Goal: Task Accomplishment & Management: Use online tool/utility

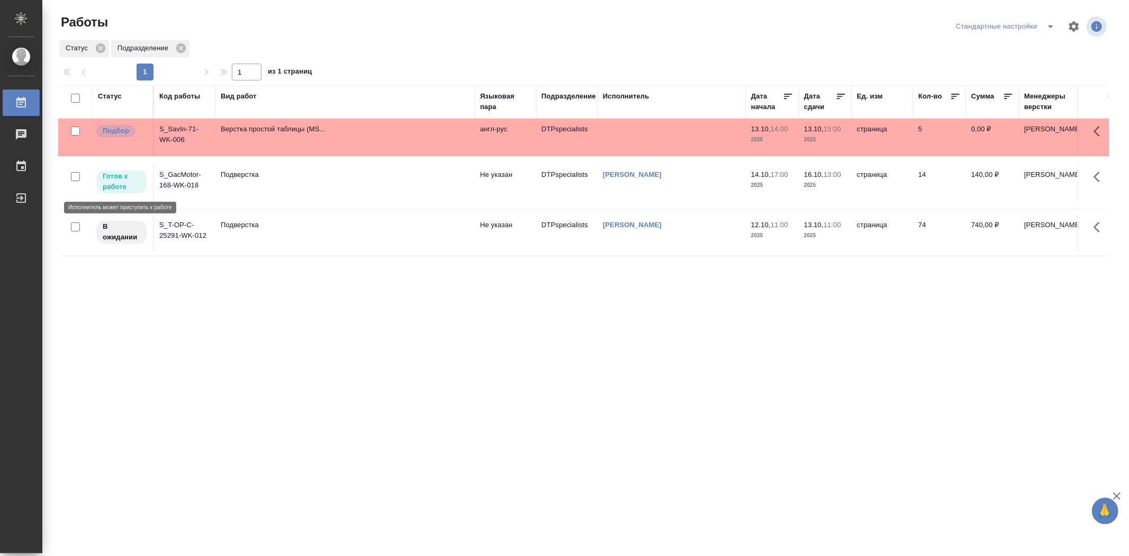
click at [138, 188] on p "Готов к работе" at bounding box center [122, 181] width 38 height 21
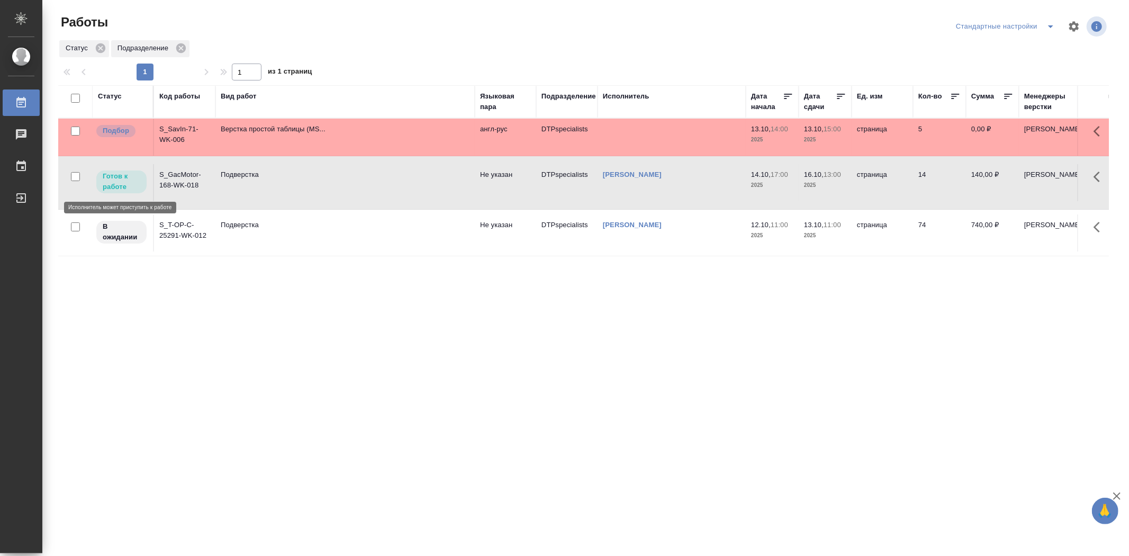
click at [138, 188] on p "Готов к работе" at bounding box center [122, 181] width 38 height 21
click at [178, 236] on td "S_T-OP-C-25291-WK-012" at bounding box center [184, 232] width 61 height 37
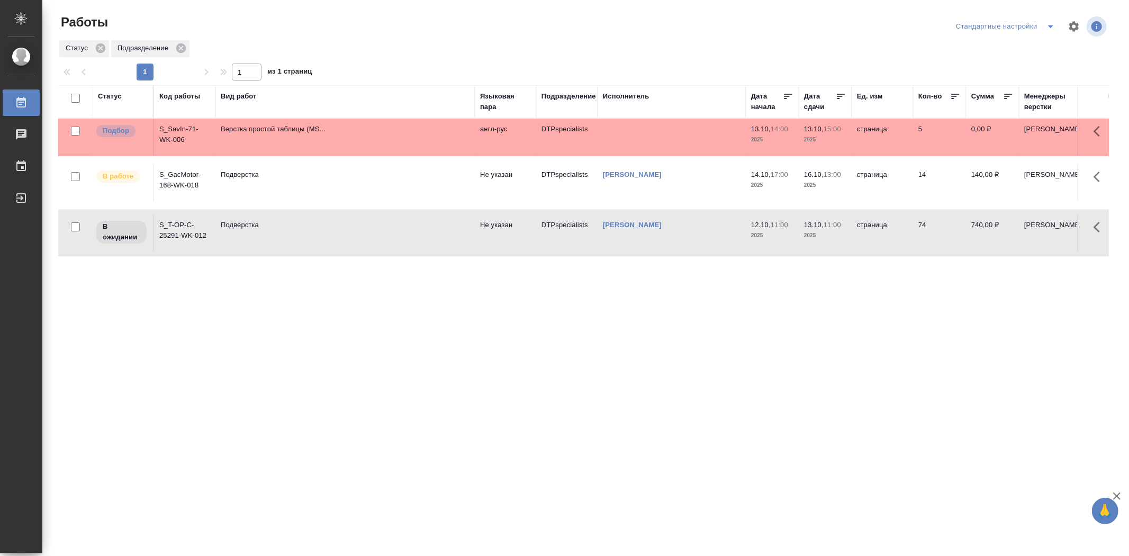
click at [178, 235] on td "S_T-OP-C-25291-WK-012" at bounding box center [184, 232] width 61 height 37
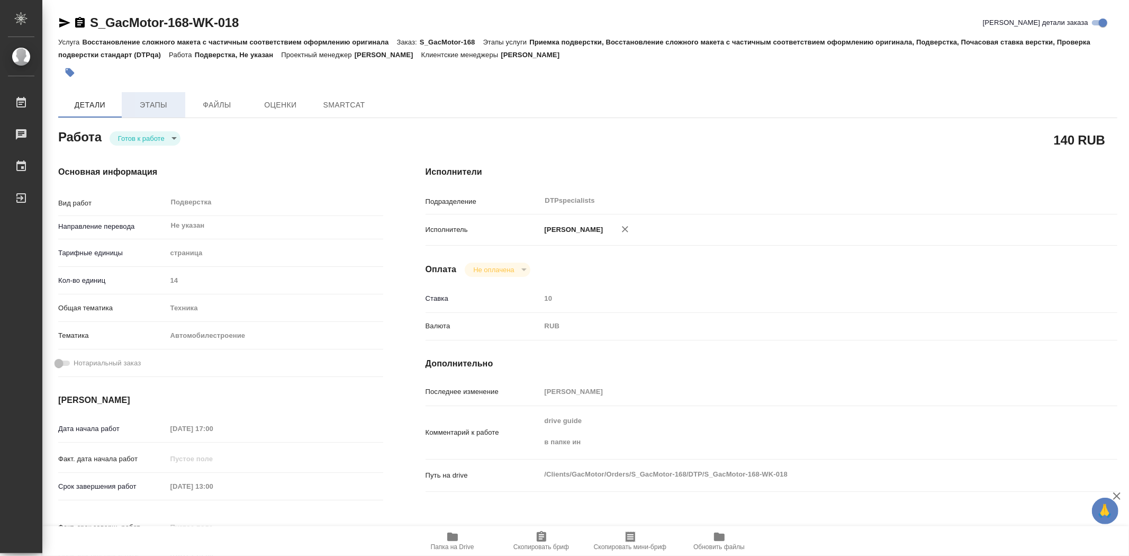
type textarea "x"
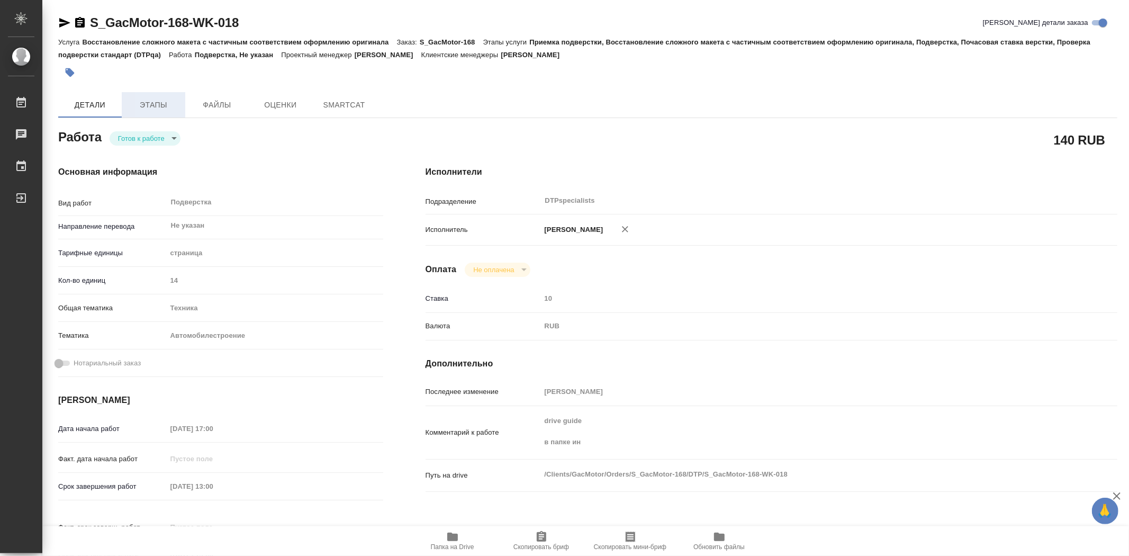
type textarea "x"
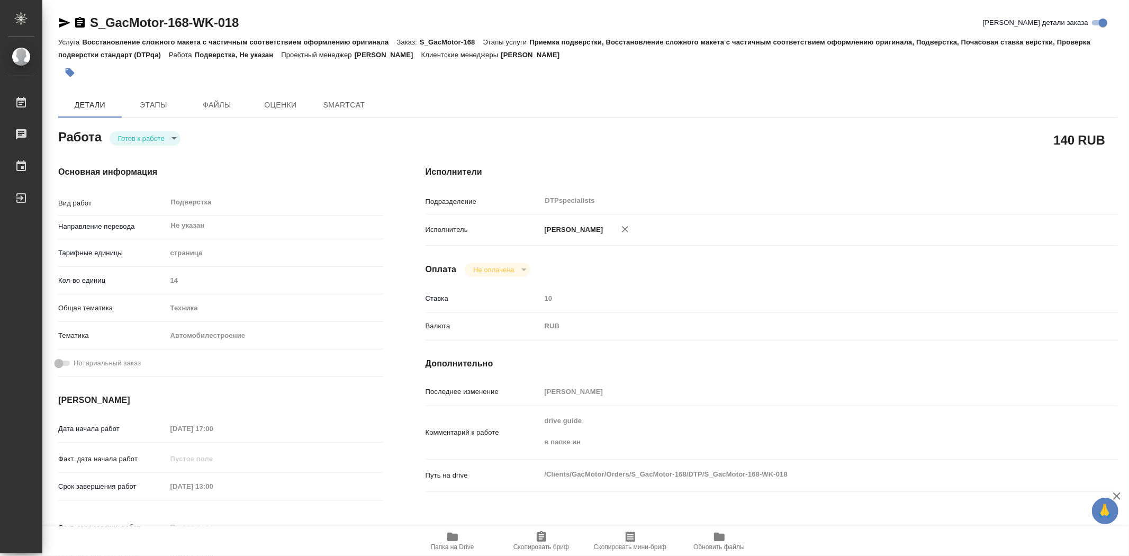
type textarea "x"
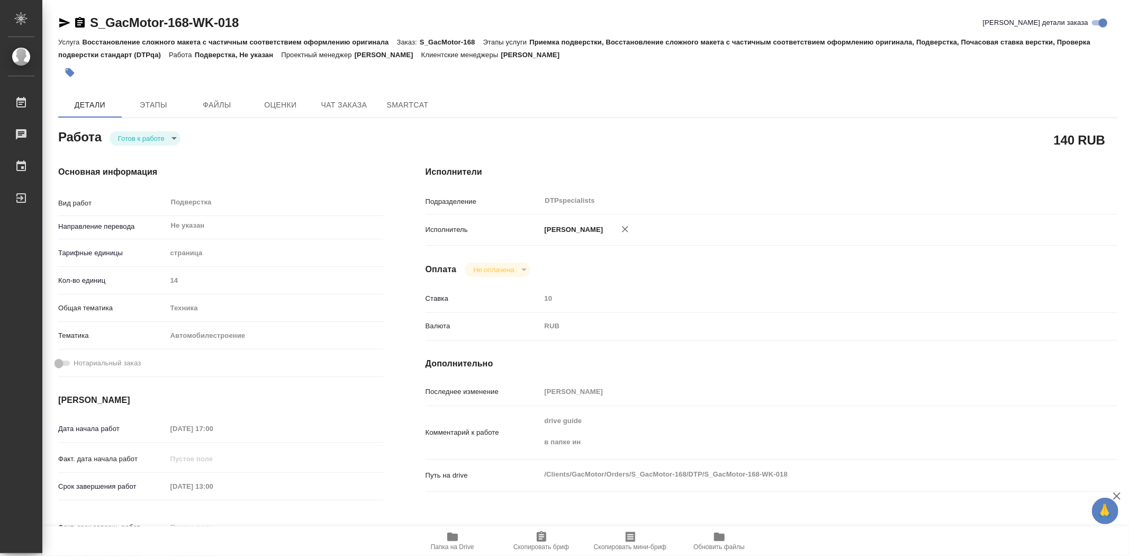
click at [170, 140] on body "🙏 .cls-1 fill:#fff; AWATERA Trufanov Vladimir Работы Чаты График Выйти S_GacMot…" at bounding box center [564, 278] width 1129 height 556
type textarea "x"
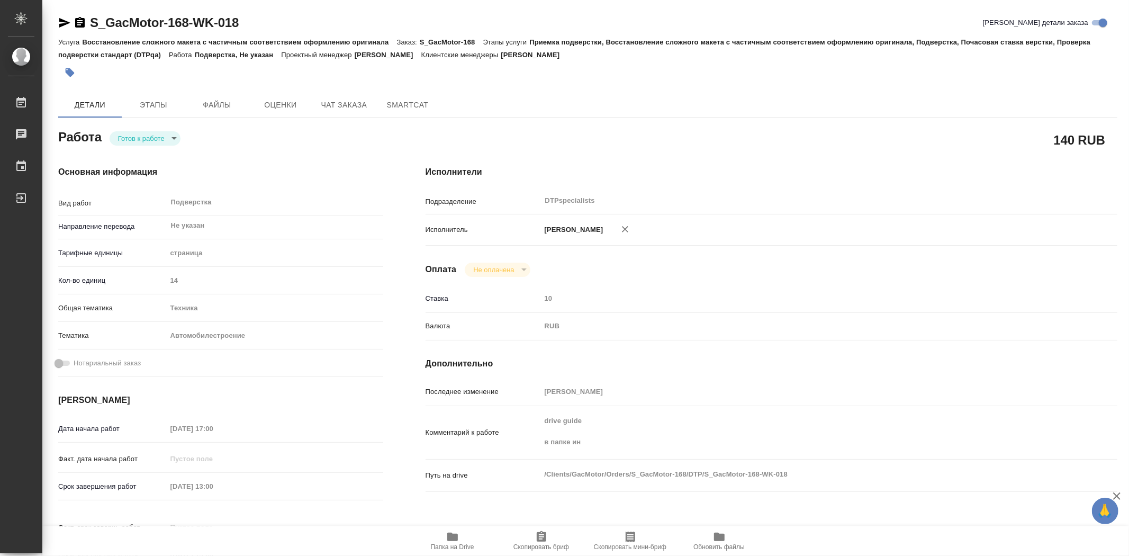
type textarea "x"
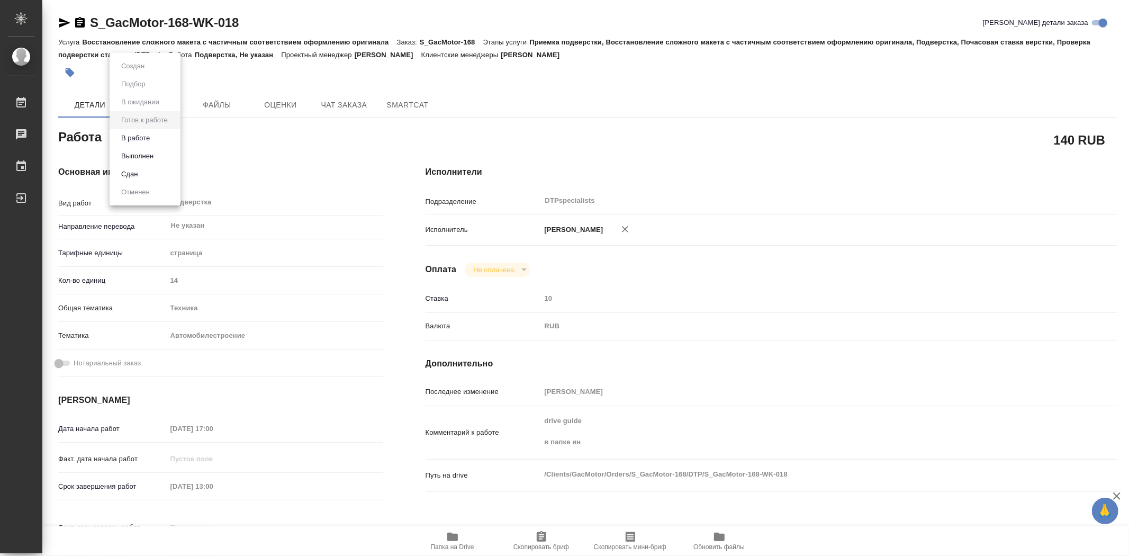
type textarea "x"
click at [157, 140] on li "В работе" at bounding box center [145, 138] width 71 height 18
type textarea "x"
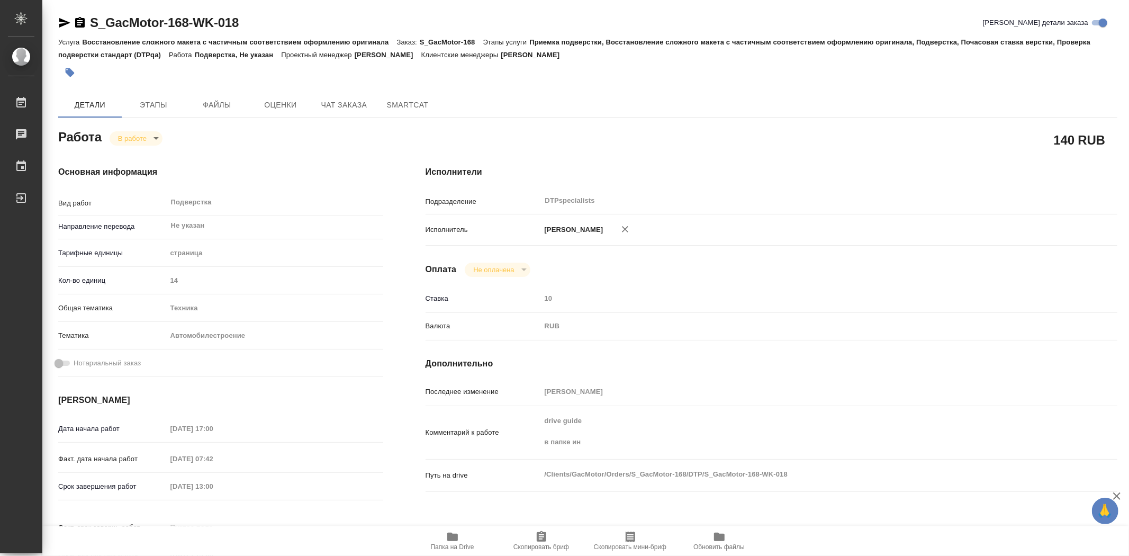
type textarea "x"
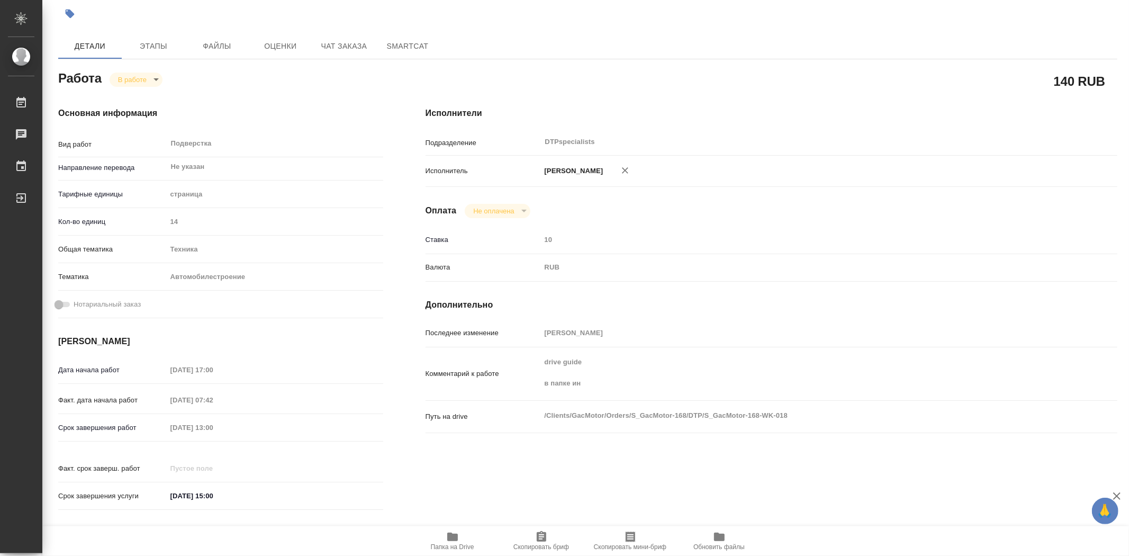
type textarea "x"
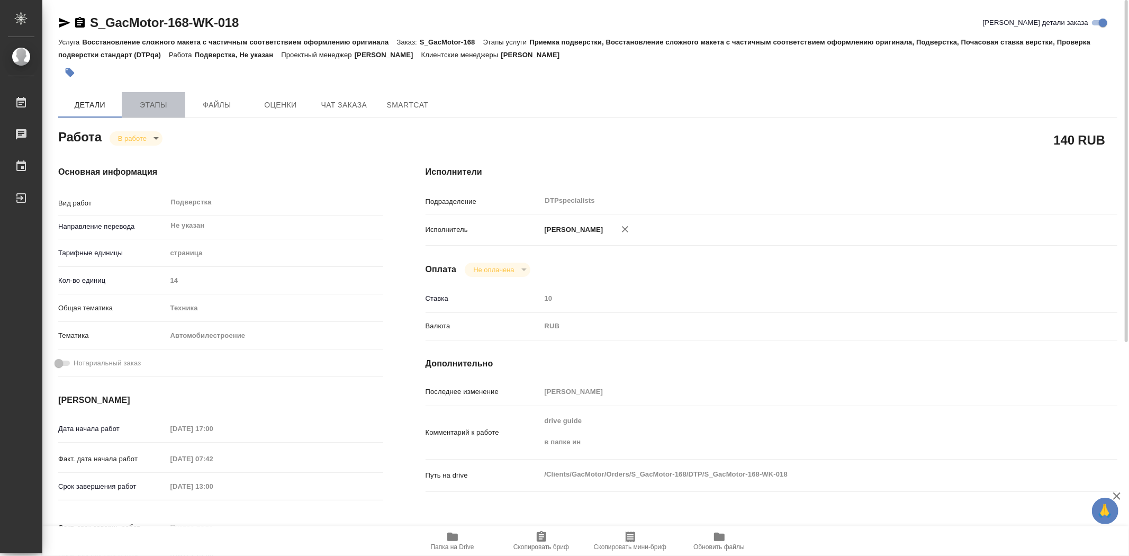
click at [158, 103] on span "Этапы" at bounding box center [153, 104] width 51 height 13
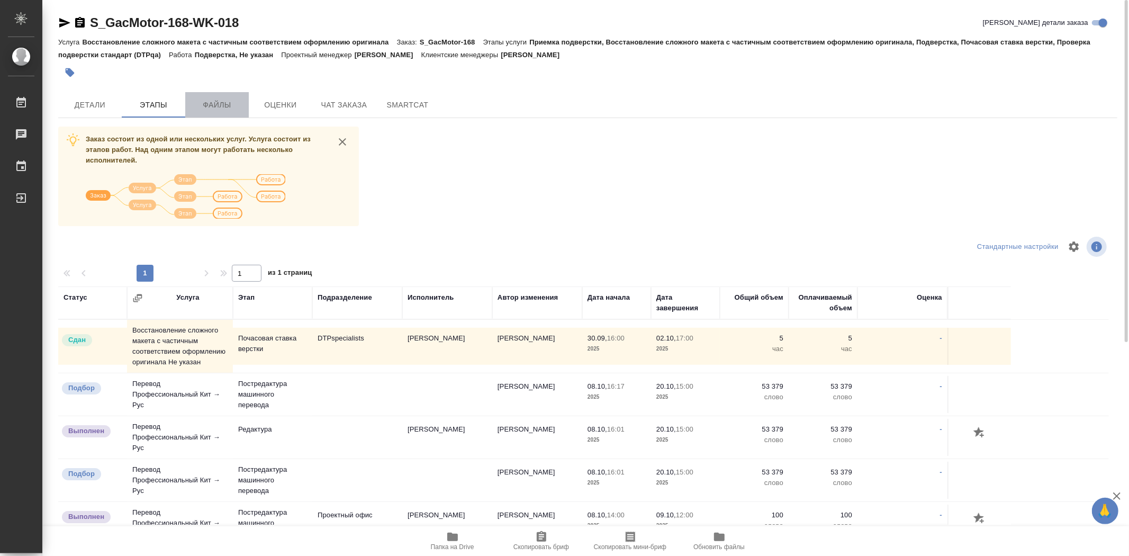
click at [225, 108] on span "Файлы" at bounding box center [217, 104] width 51 height 13
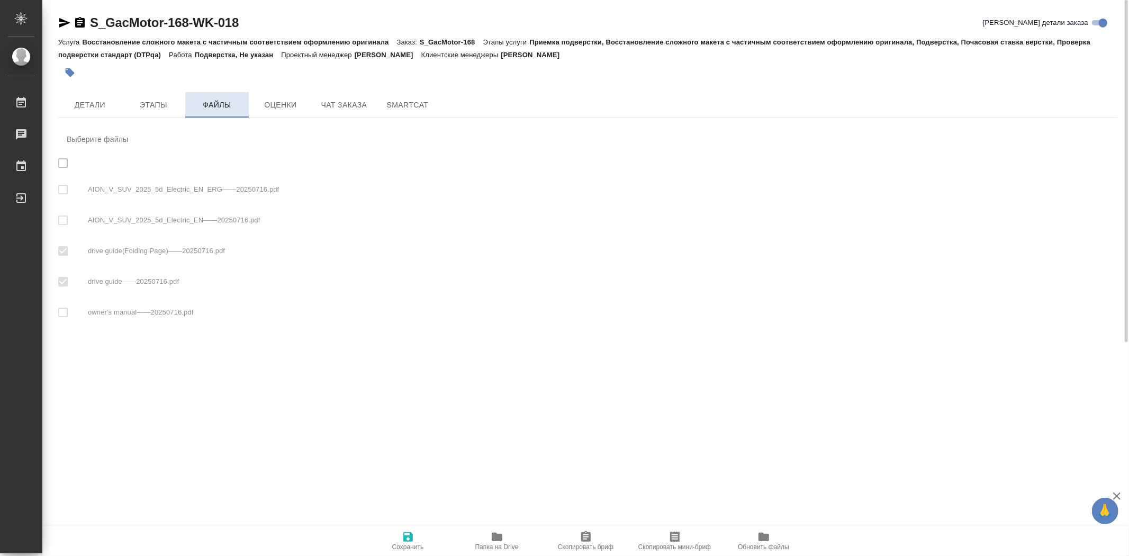
checkbox input "true"
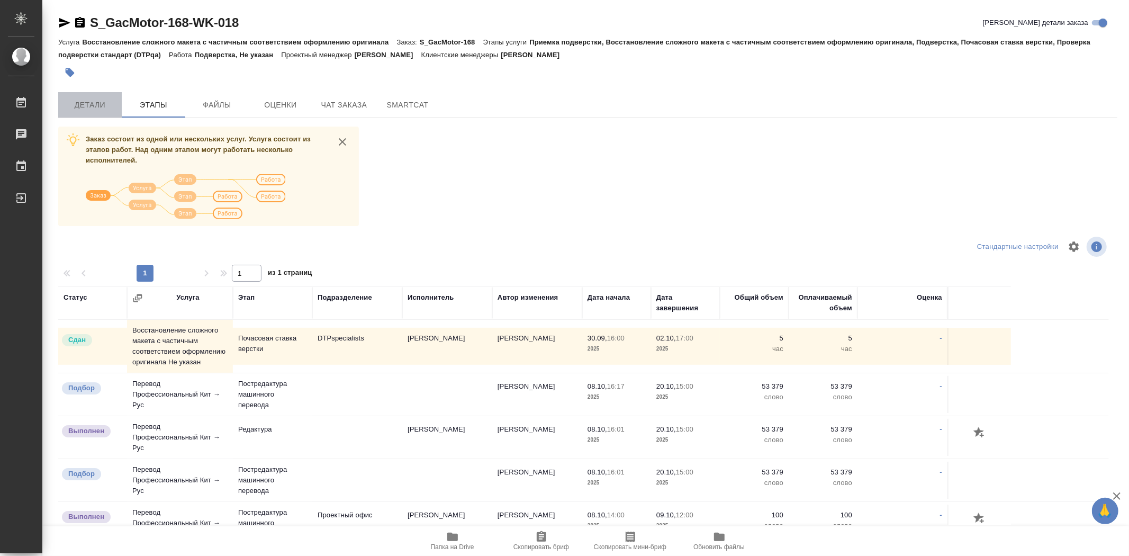
click at [71, 106] on span "Детали" at bounding box center [90, 104] width 51 height 13
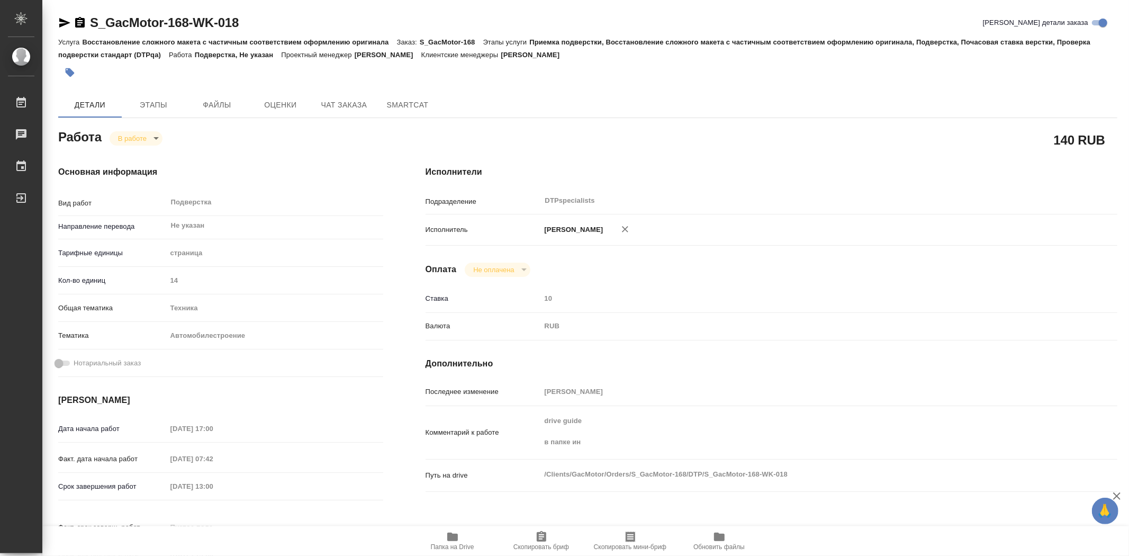
type textarea "x"
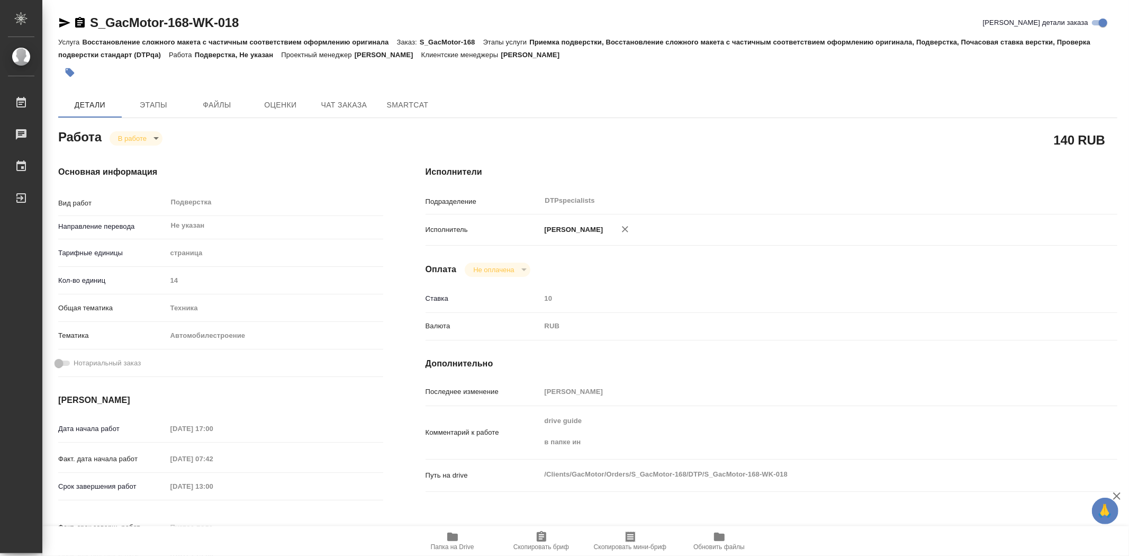
type textarea "x"
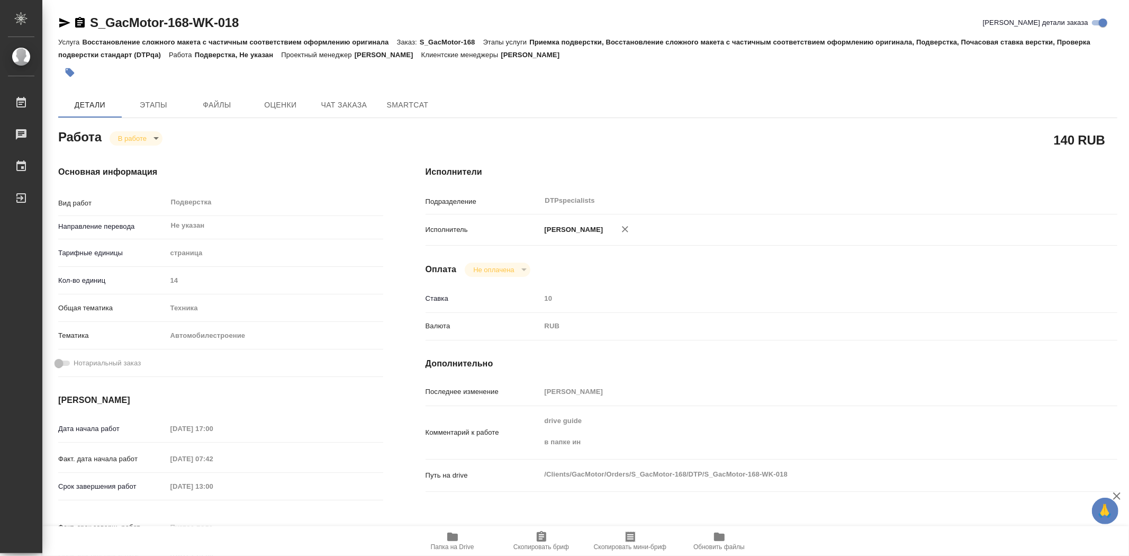
type textarea "x"
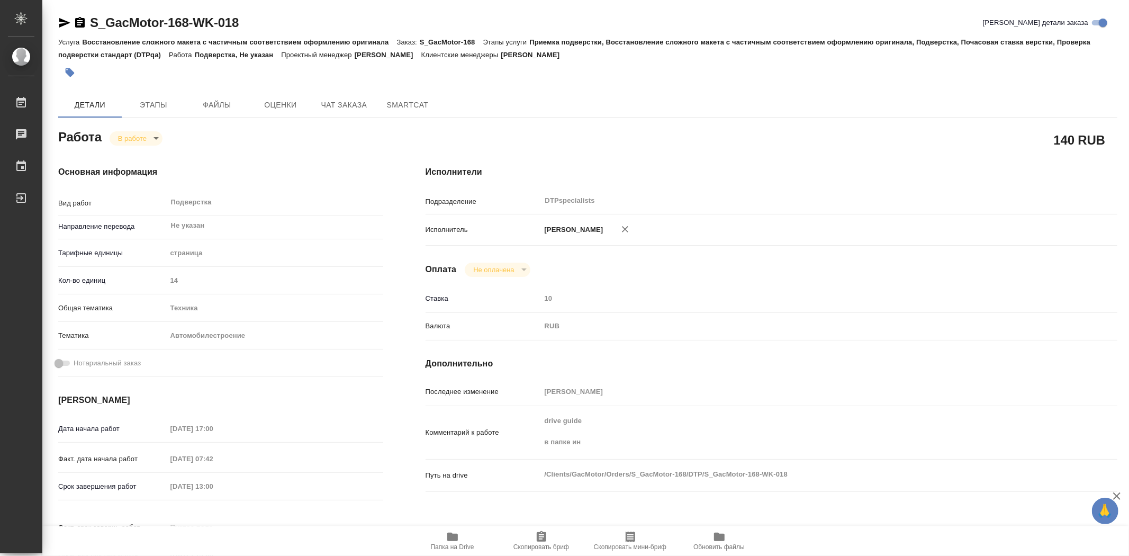
type textarea "x"
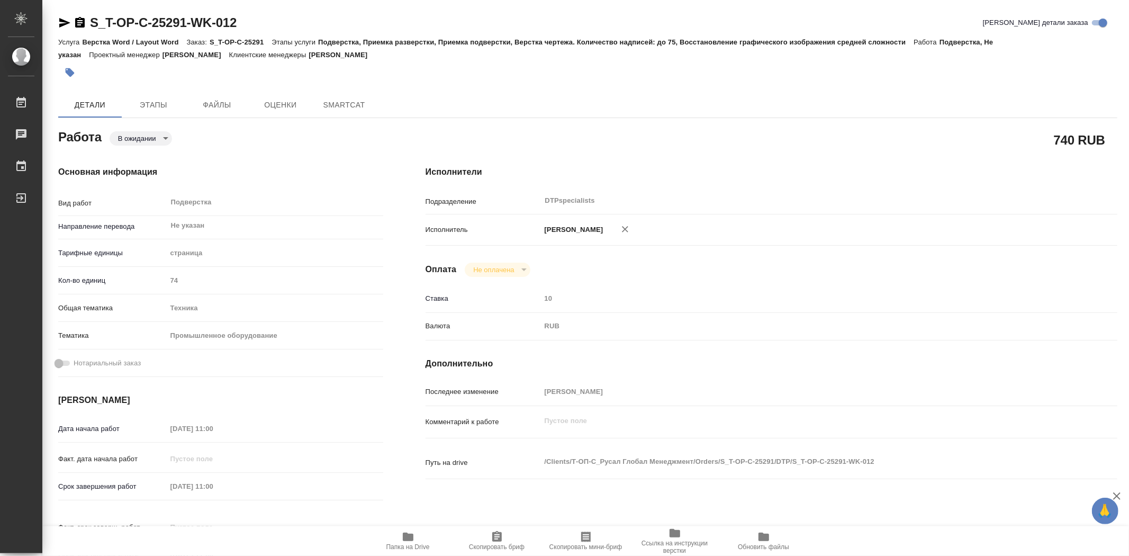
type textarea "x"
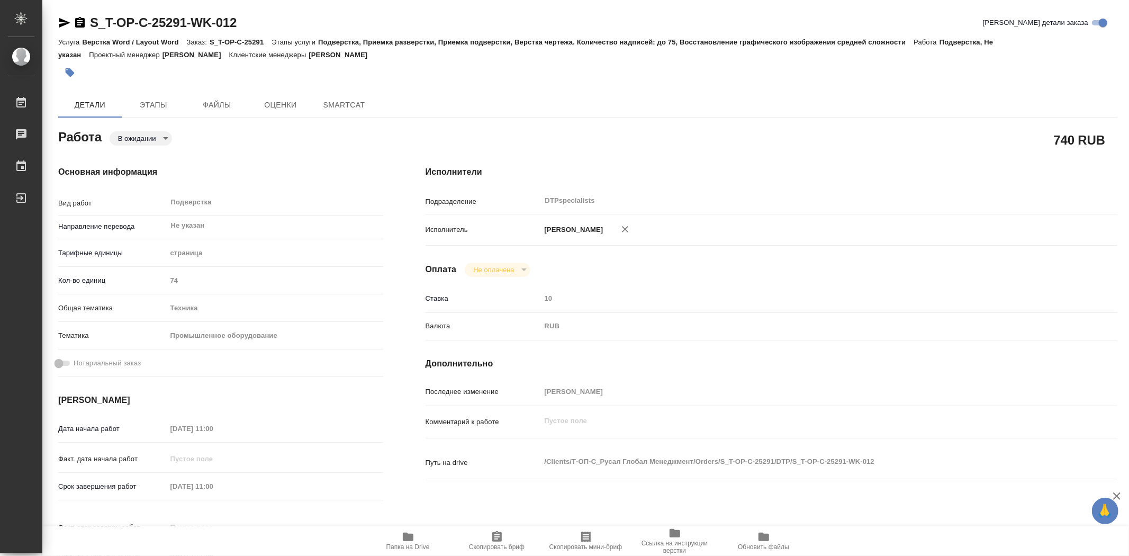
type textarea "x"
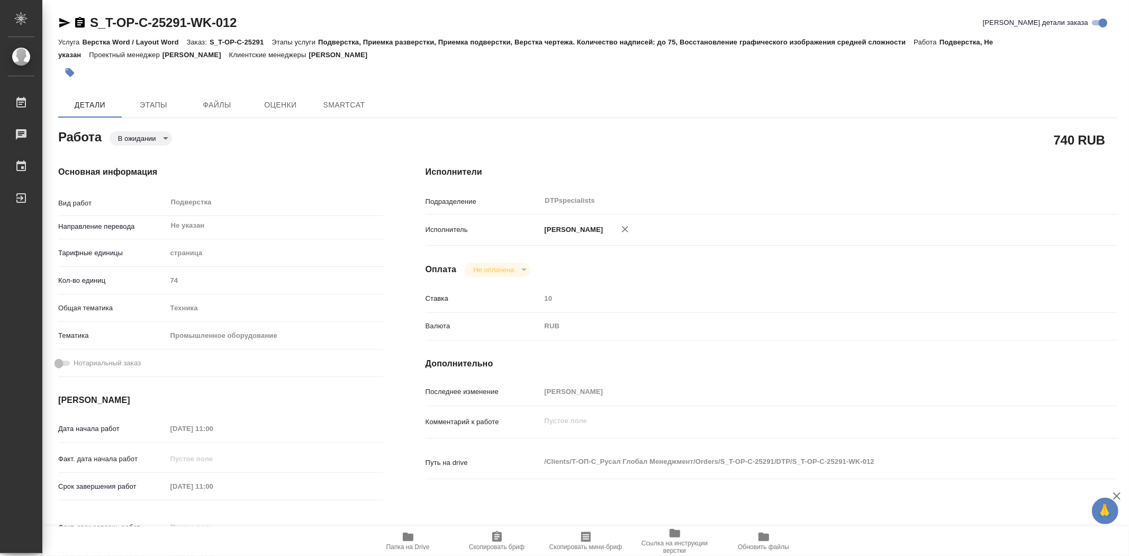
type textarea "x"
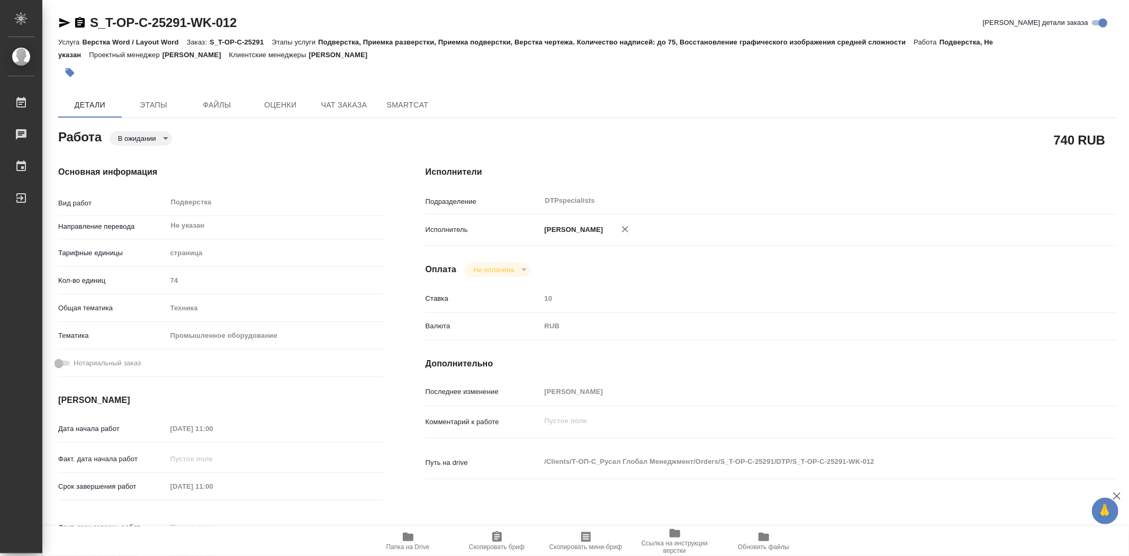
type textarea "x"
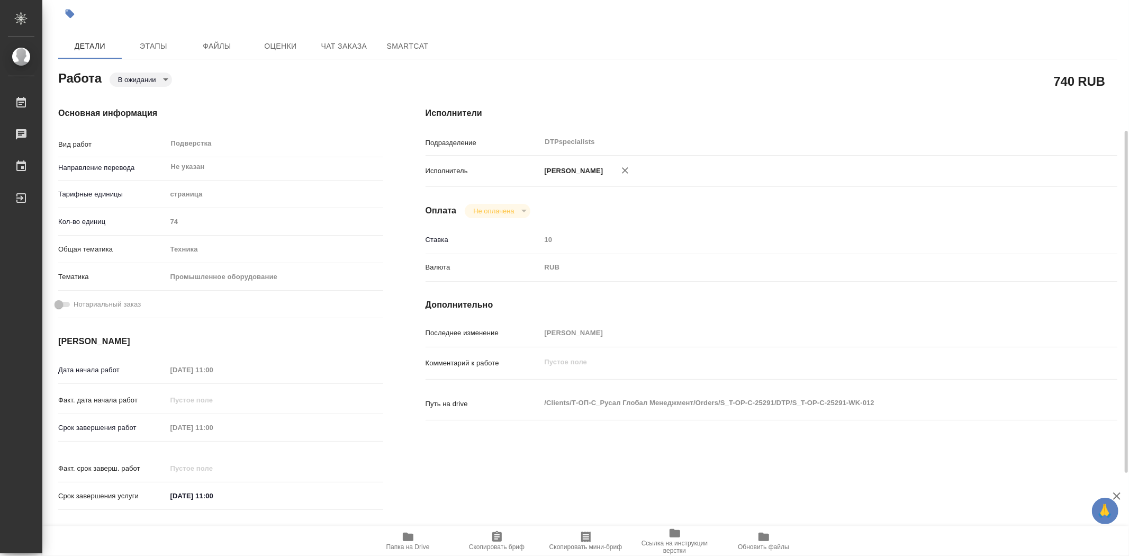
scroll to position [117, 0]
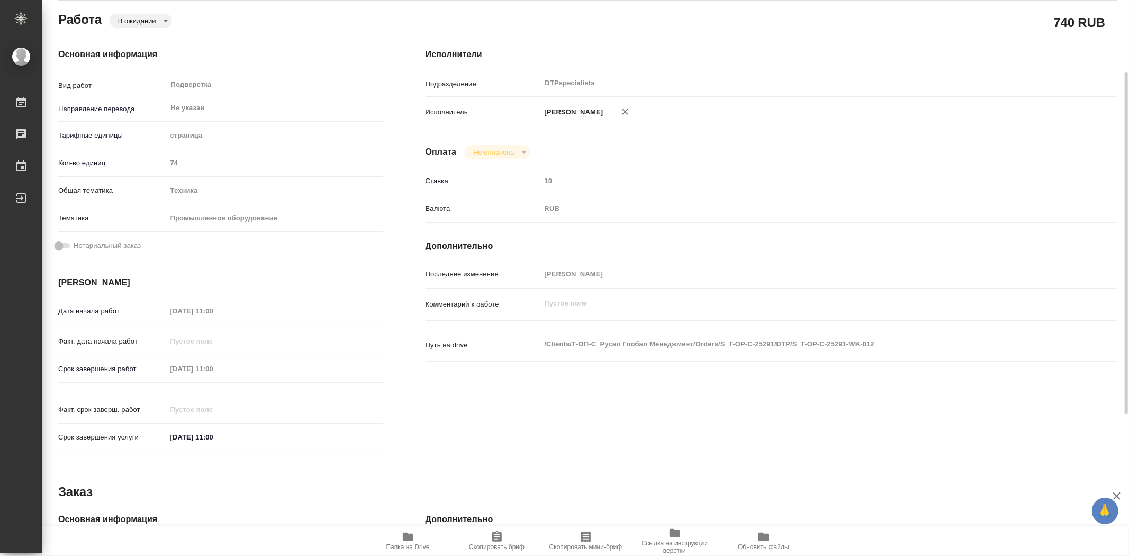
type textarea "x"
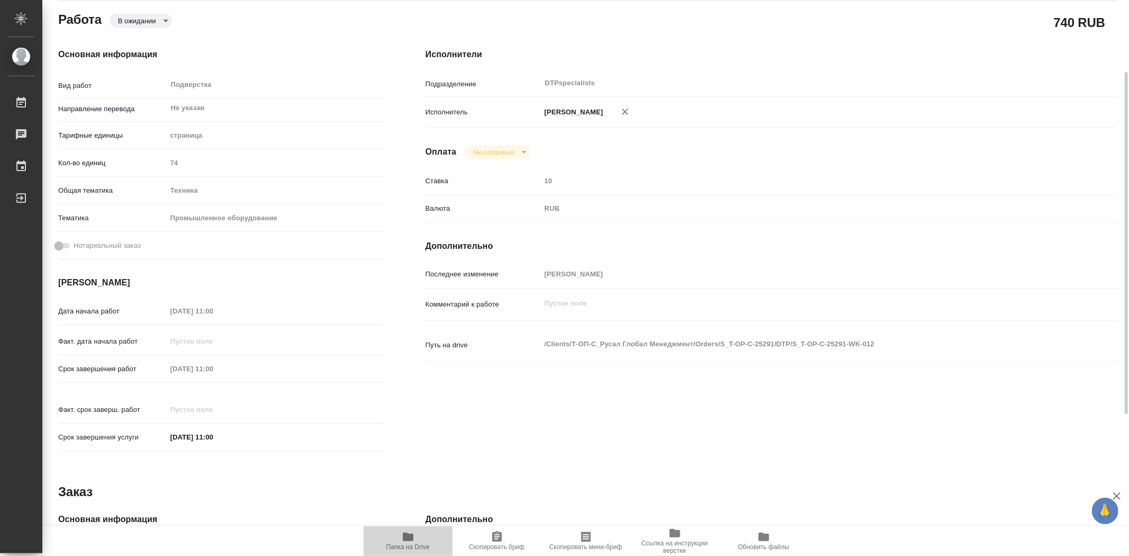
click at [413, 545] on span "Папка на Drive" at bounding box center [407, 546] width 43 height 7
